Goal: Information Seeking & Learning: Learn about a topic

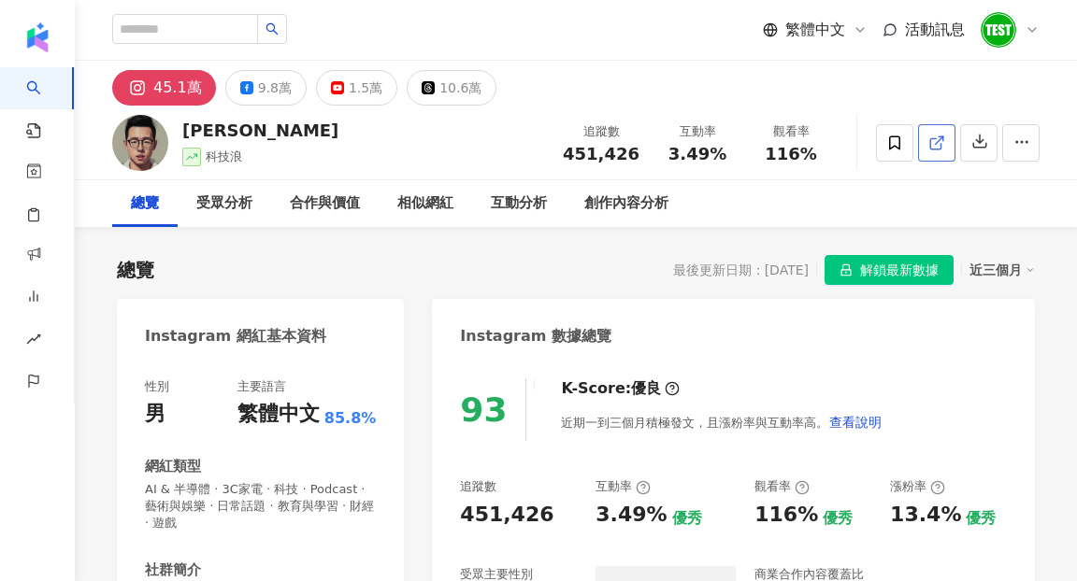
click at [935, 146] on icon at bounding box center [936, 143] width 17 height 17
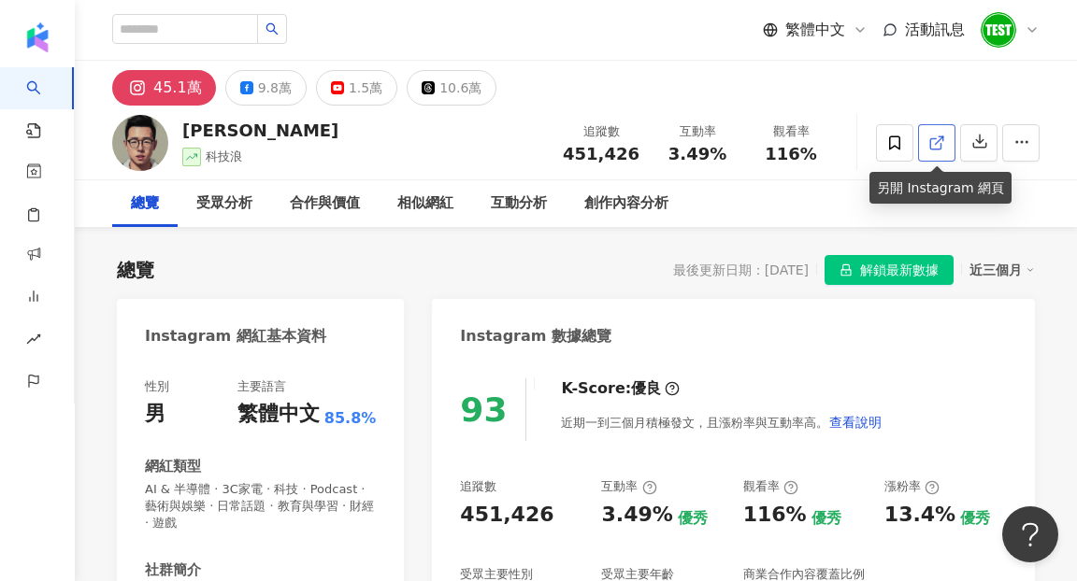
click at [933, 155] on link at bounding box center [936, 142] width 37 height 37
